Goal: Book appointment/travel/reservation

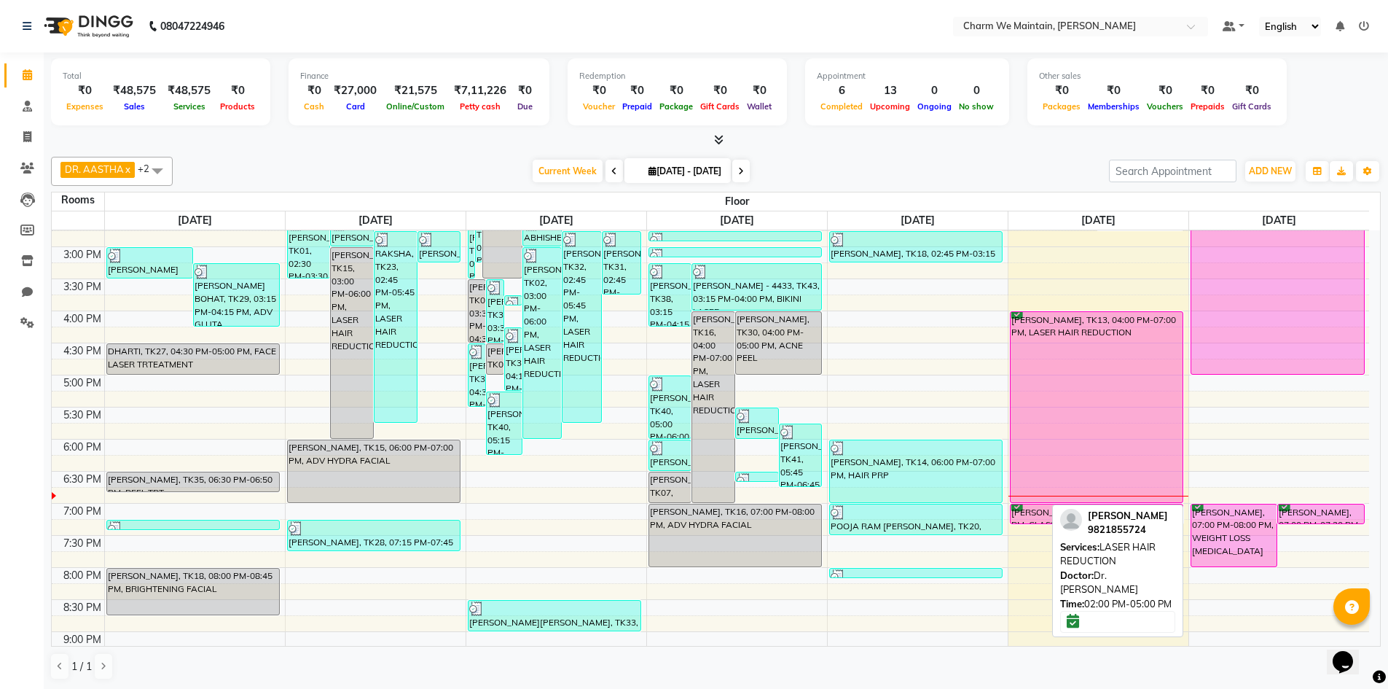
scroll to position [510, 0]
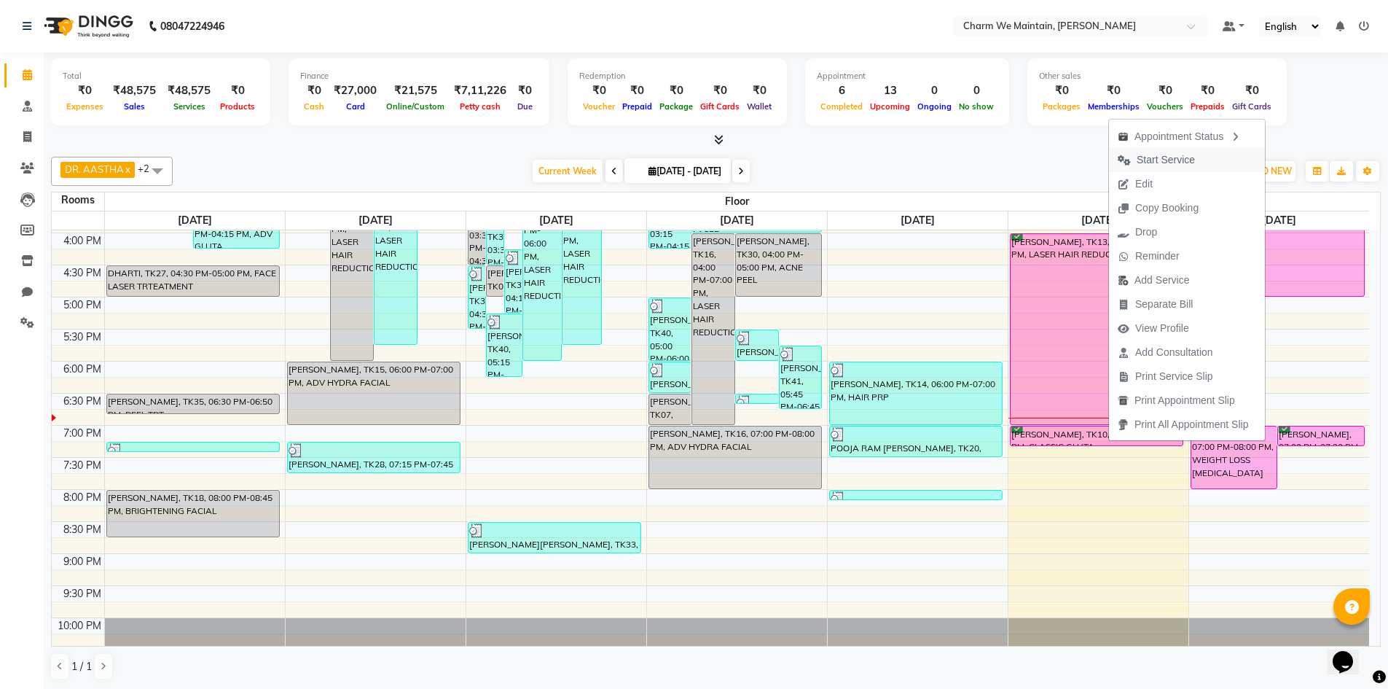
click at [1181, 166] on span "Start Service" at bounding box center [1166, 159] width 58 height 15
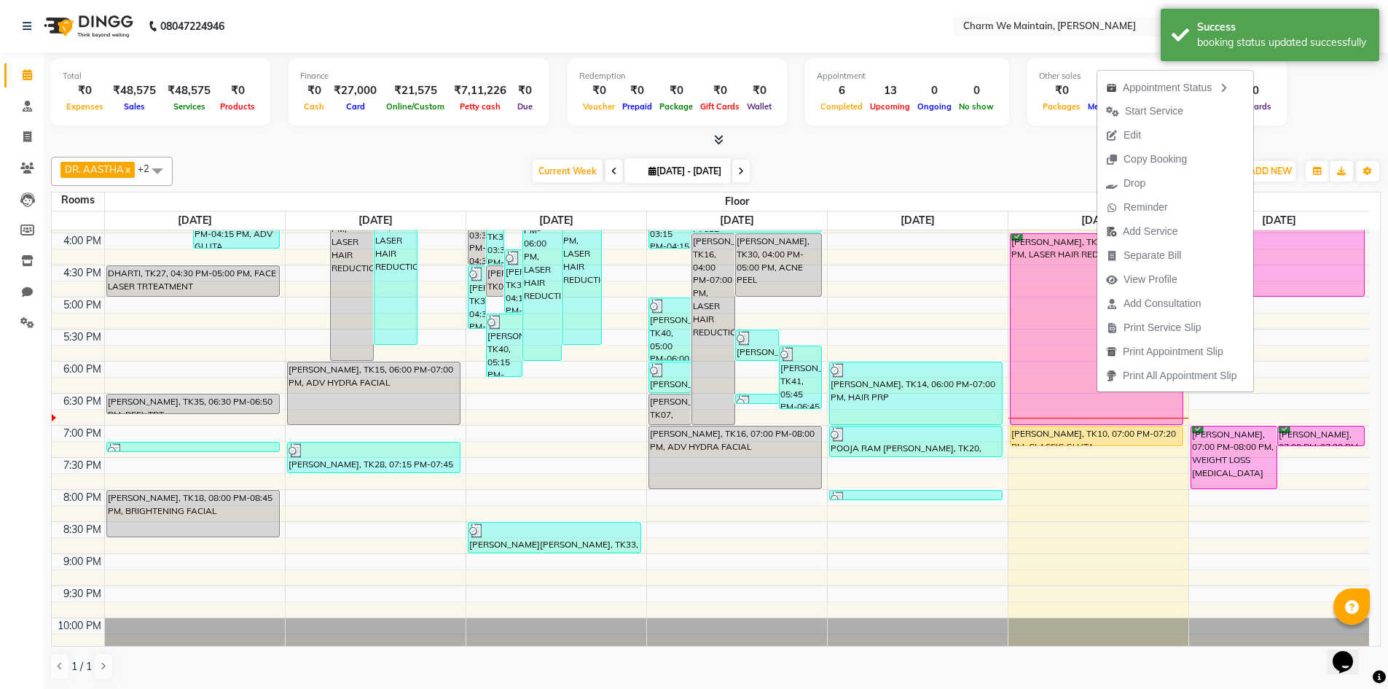
click at [1298, 101] on div "Total ₹0 Expenses ₹48,575 Sales ₹48,575 Services ₹0 Products Finance ₹0 Cash ₹2…" at bounding box center [716, 93] width 1330 height 71
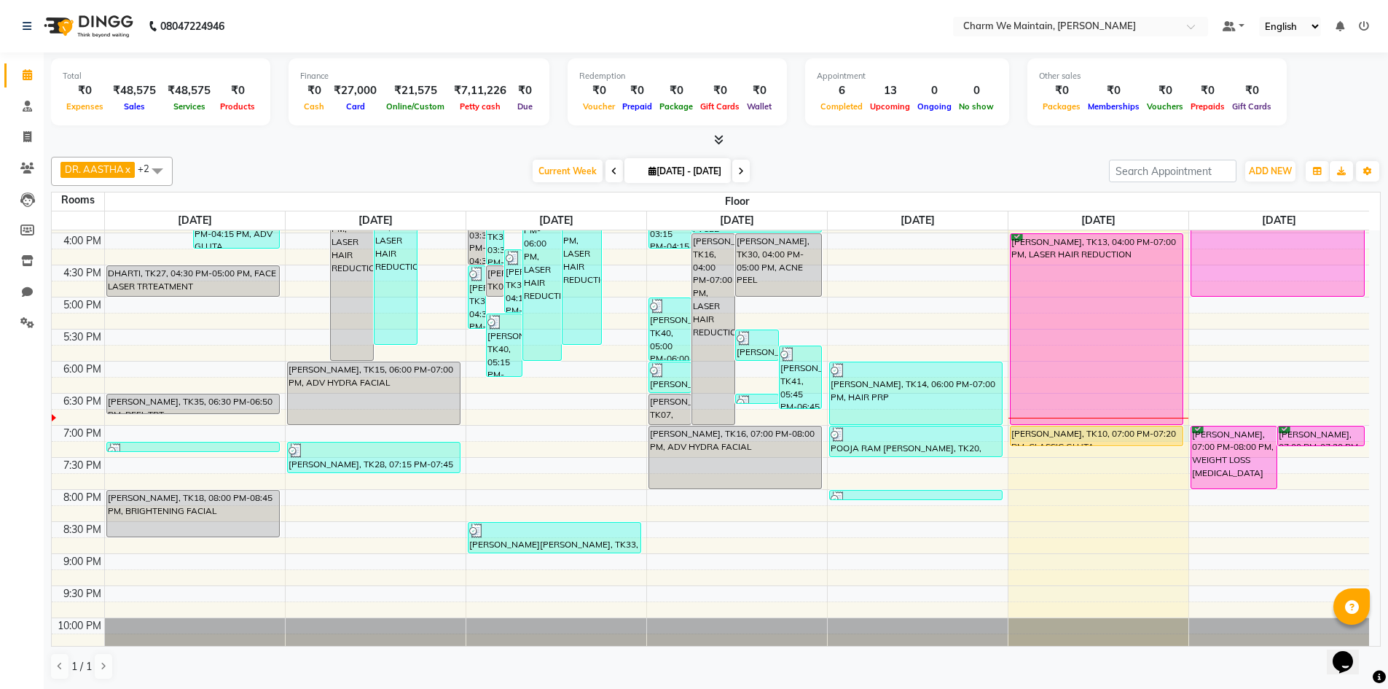
click at [1184, 430] on div "8:00 AM 8:30 AM 9:00 AM 9:30 AM 10:00 AM 10:30 AM 11:00 AM 11:30 AM 12:00 PM 12…" at bounding box center [711, 200] width 1318 height 961
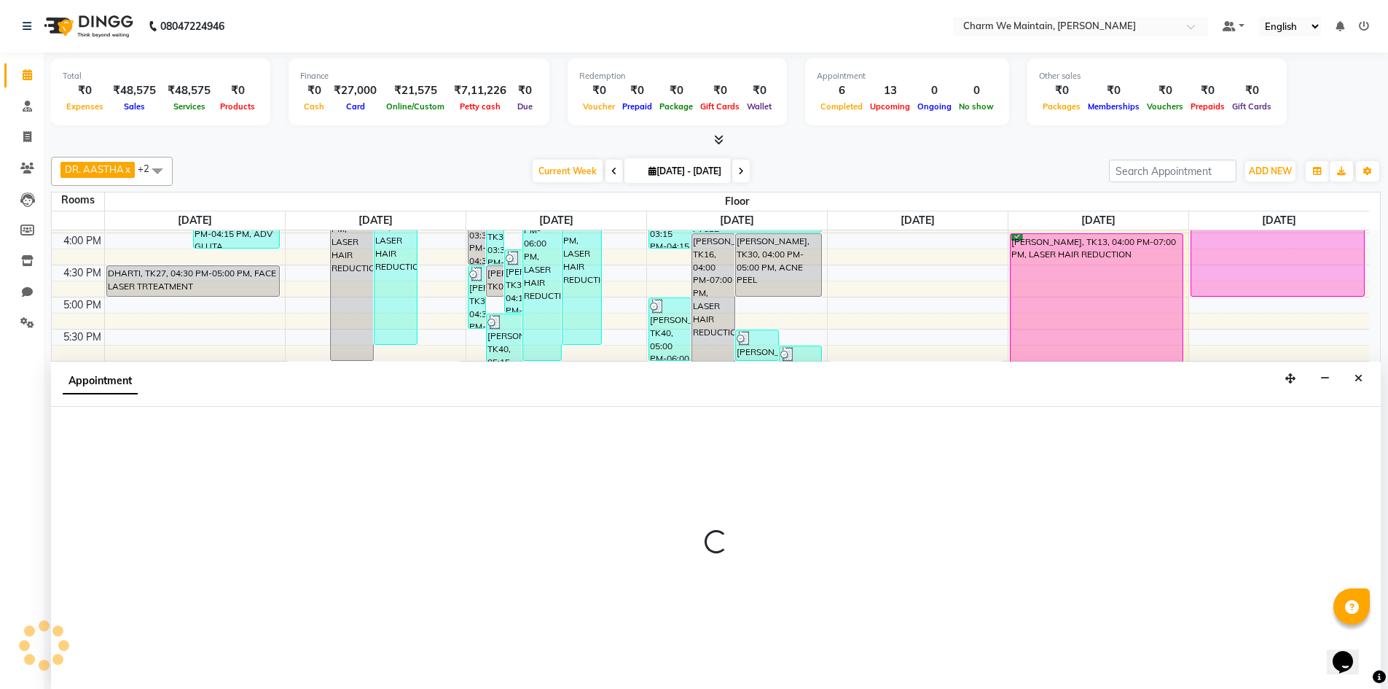
scroll to position [1, 0]
select select "1140"
select select "tentative"
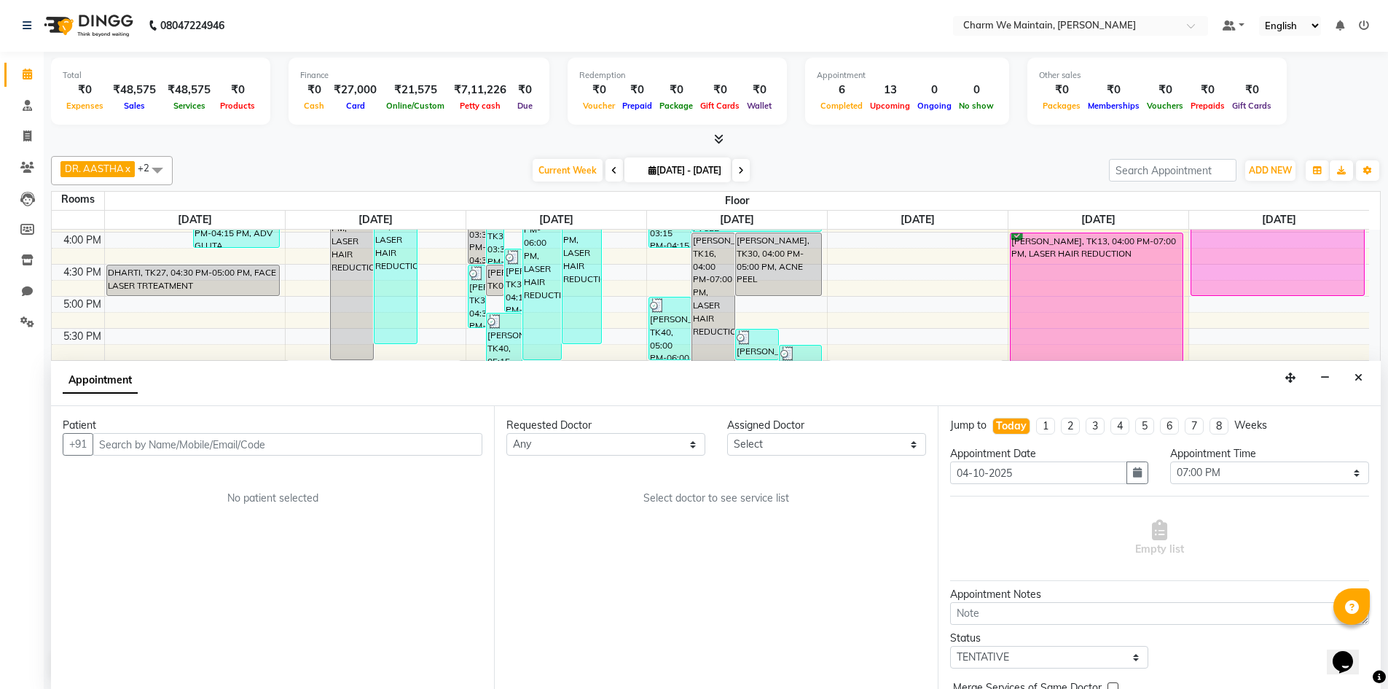
click at [289, 447] on input "text" at bounding box center [288, 444] width 390 height 23
click at [367, 447] on input "text" at bounding box center [288, 444] width 390 height 23
click at [356, 445] on input "text" at bounding box center [288, 444] width 390 height 23
click at [356, 442] on input "text" at bounding box center [288, 444] width 390 height 23
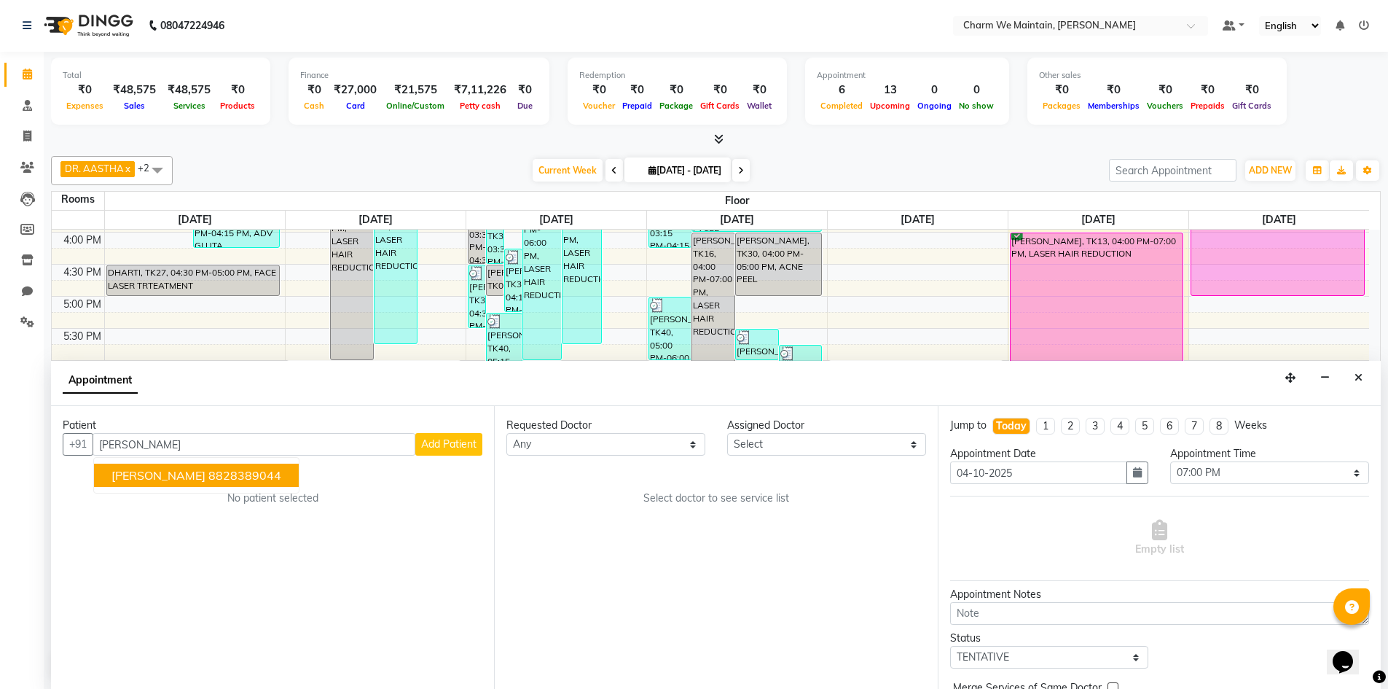
click at [262, 480] on ngb-highlight "8828389044" at bounding box center [244, 475] width 73 height 15
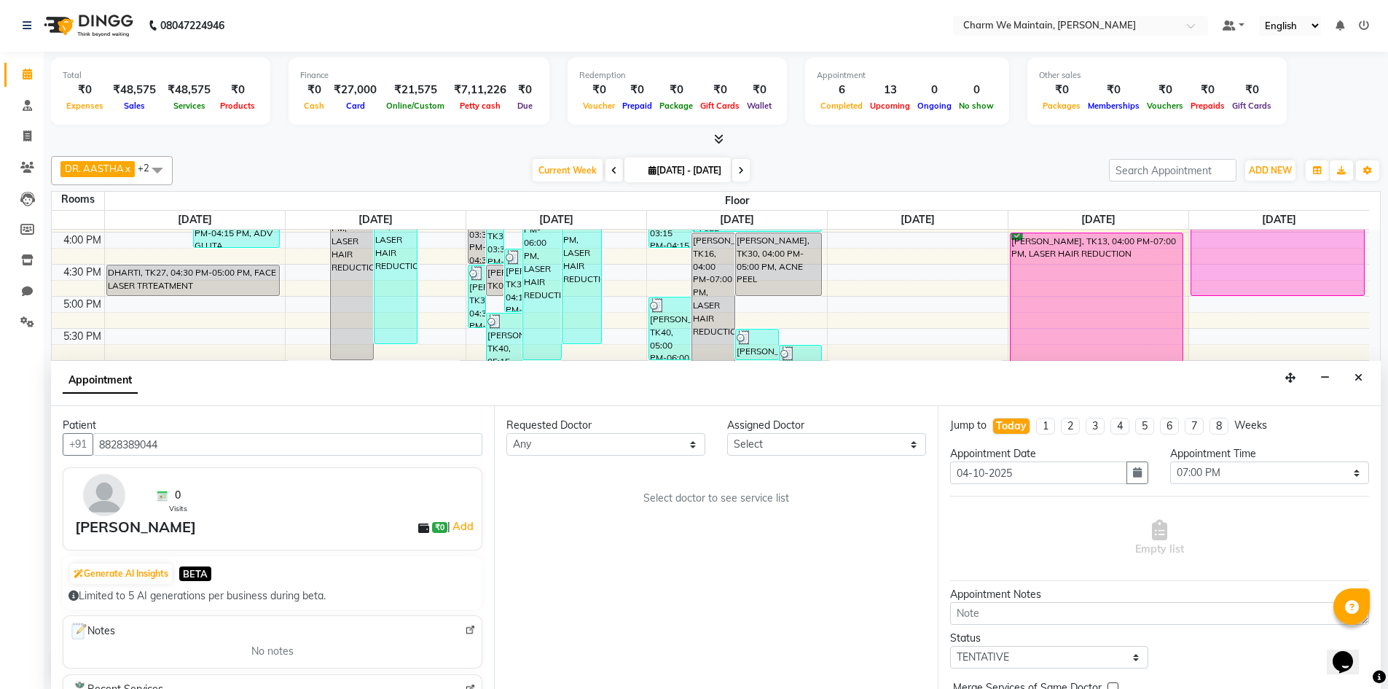
type input "8828389044"
click at [840, 442] on select "Select DR. AYESHA DR. [GEOGRAPHIC_DATA]" at bounding box center [826, 444] width 199 height 23
select select "86210"
click at [727, 433] on select "Select DR. AYESHA DR. [GEOGRAPHIC_DATA]" at bounding box center [826, 444] width 199 height 23
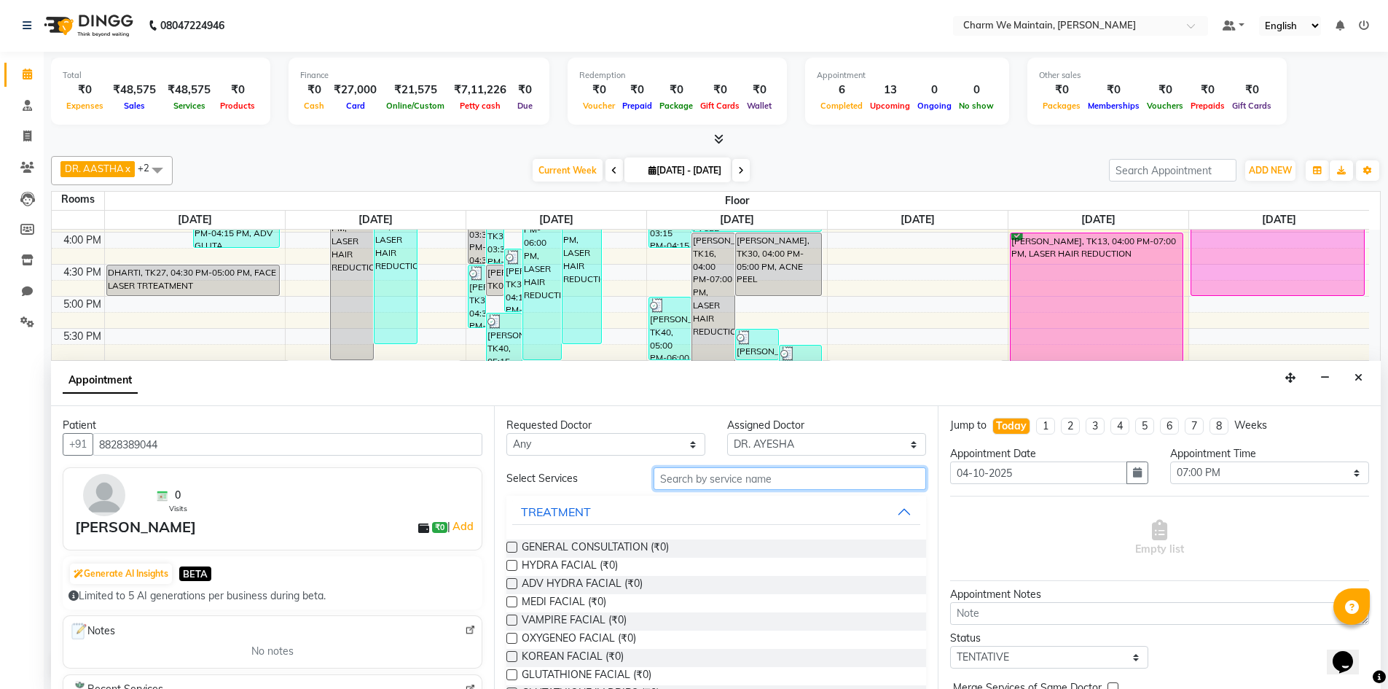
click at [745, 483] on input "text" at bounding box center [790, 478] width 273 height 23
